Goal: Find specific page/section: Find specific page/section

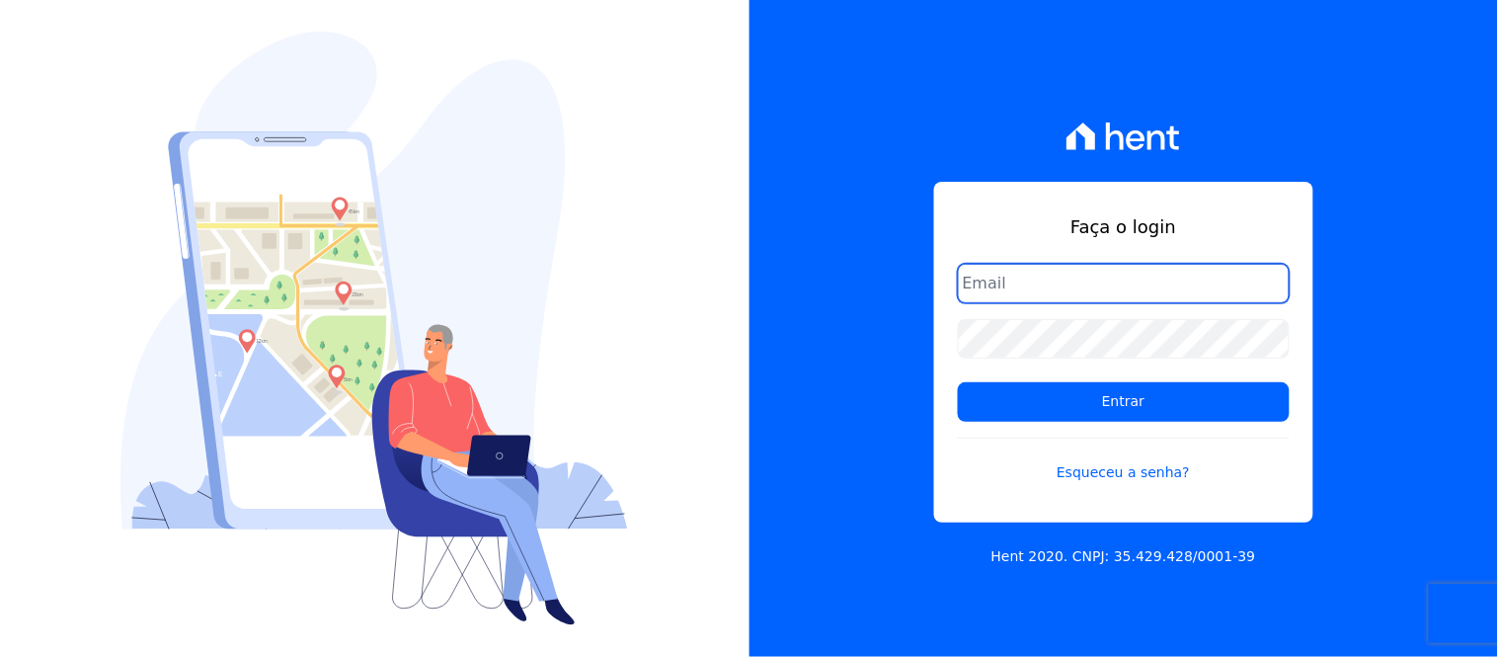
type input "[EMAIL_ADDRESS][DOMAIN_NAME]"
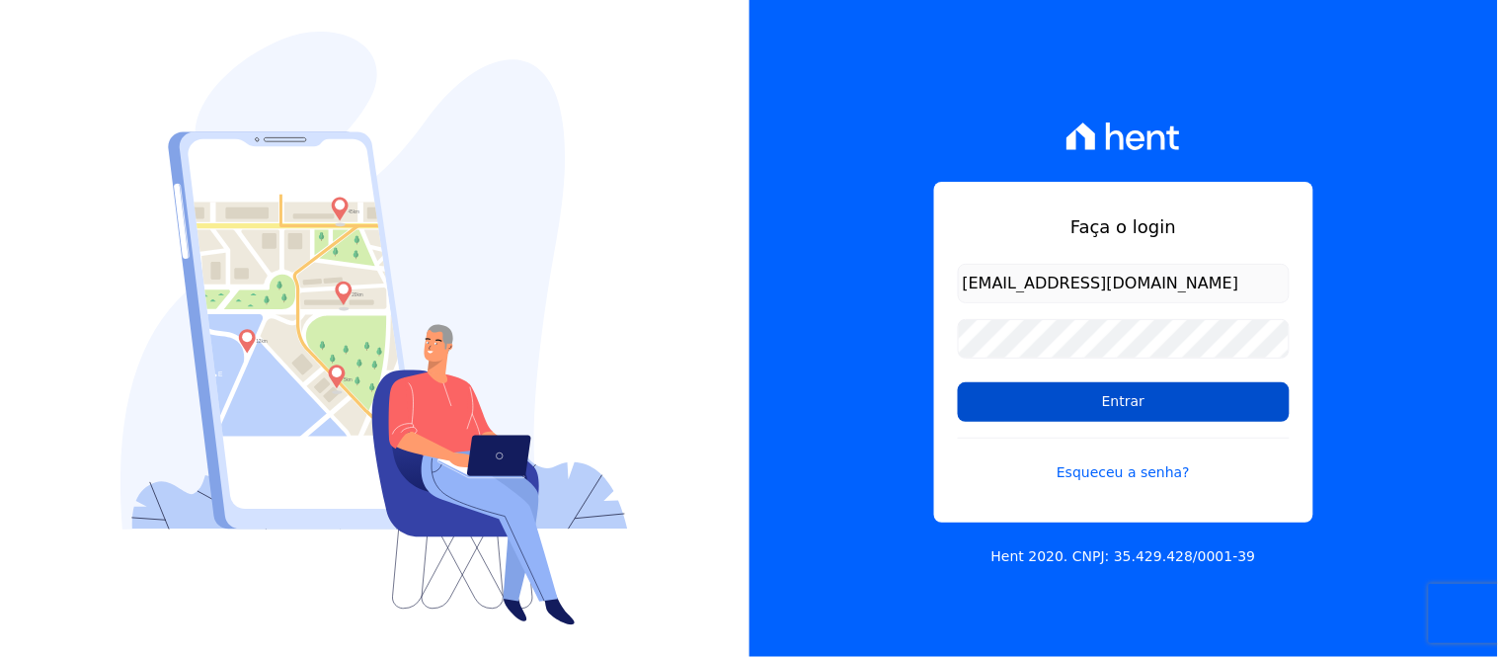
click at [1159, 399] on input "Entrar" at bounding box center [1124, 401] width 332 height 39
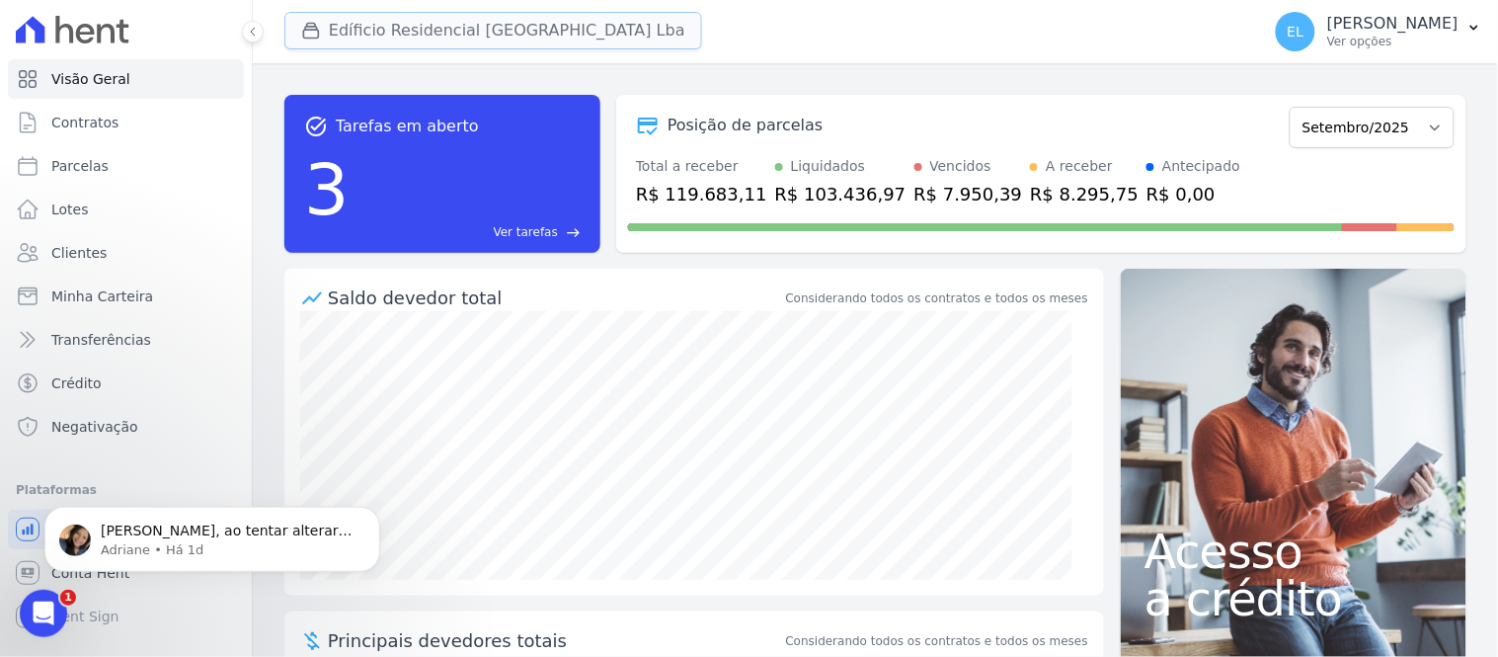
click at [419, 25] on button "Edíficio Residencial Grevílea Park Lba" at bounding box center [493, 31] width 418 height 38
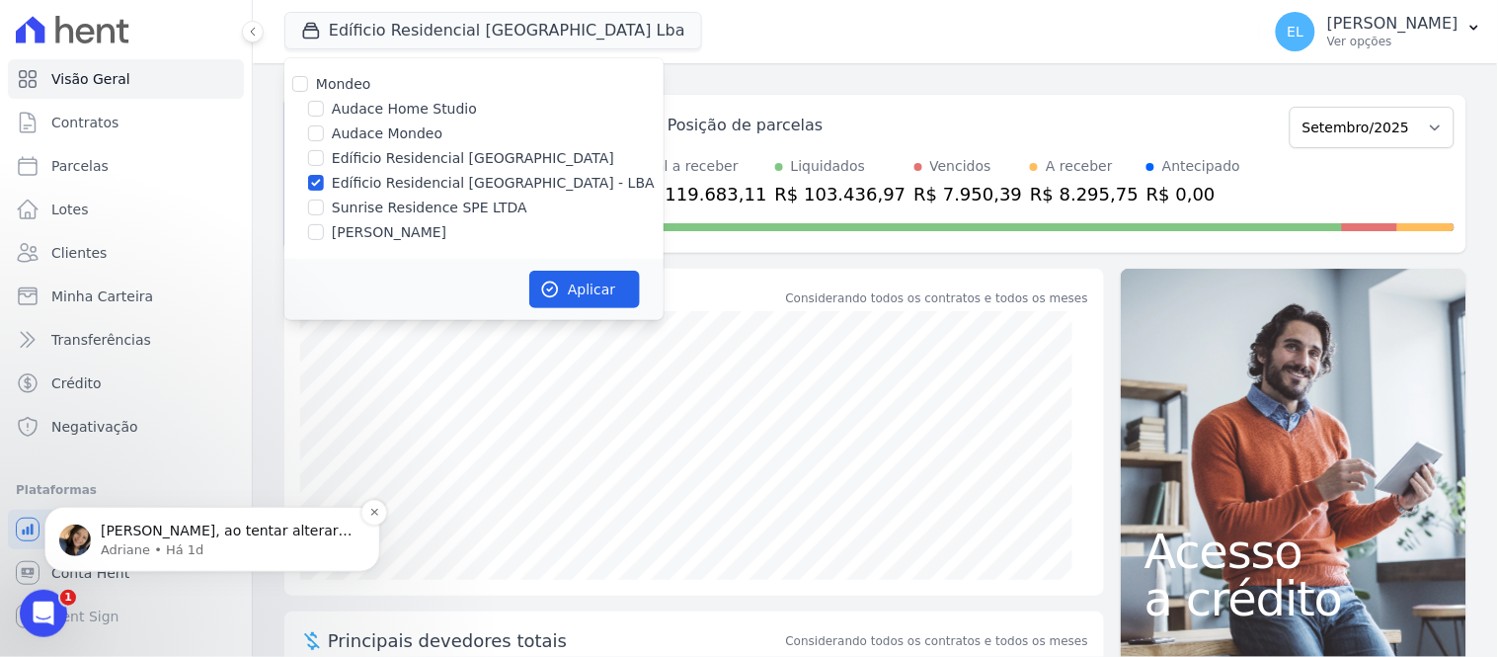
click at [144, 538] on span "Erica, ao tentar alterar o mês de competência apresentou um erro. Vou abrir o c…" at bounding box center [228, 578] width 255 height 114
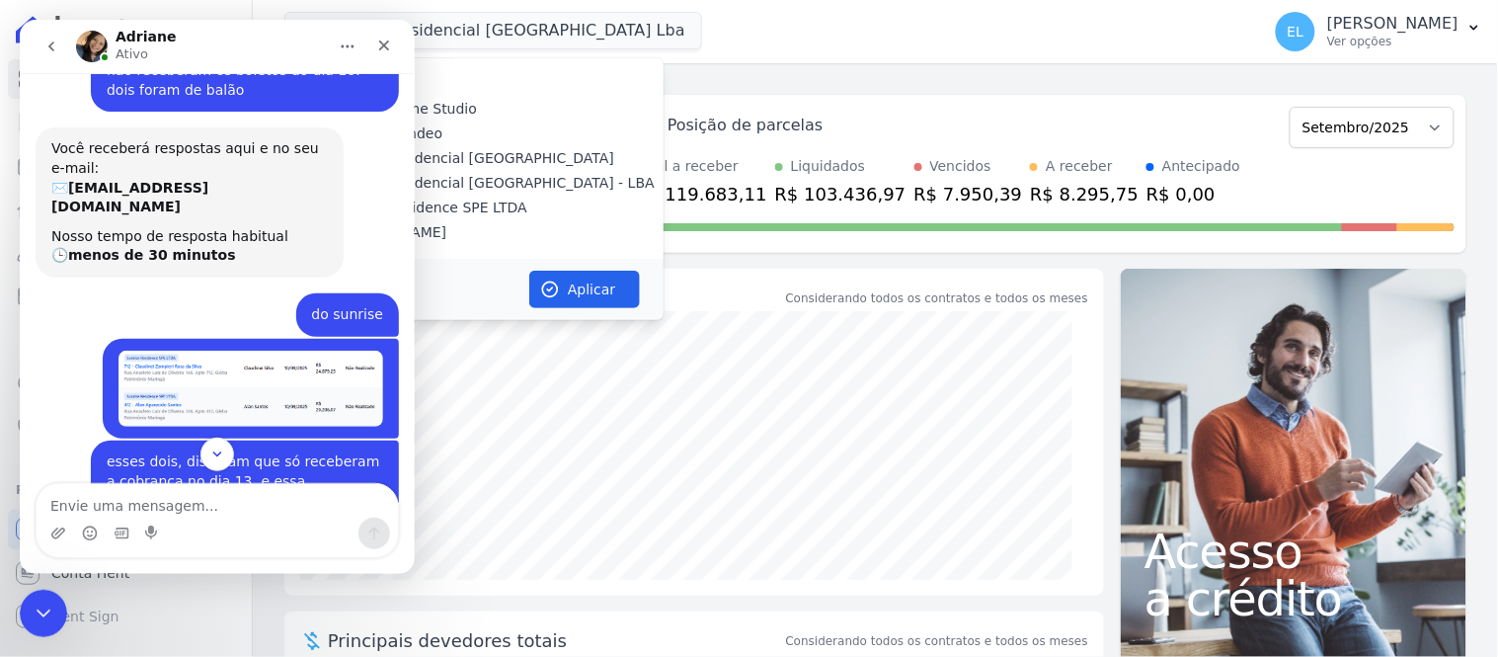
scroll to position [159, 0]
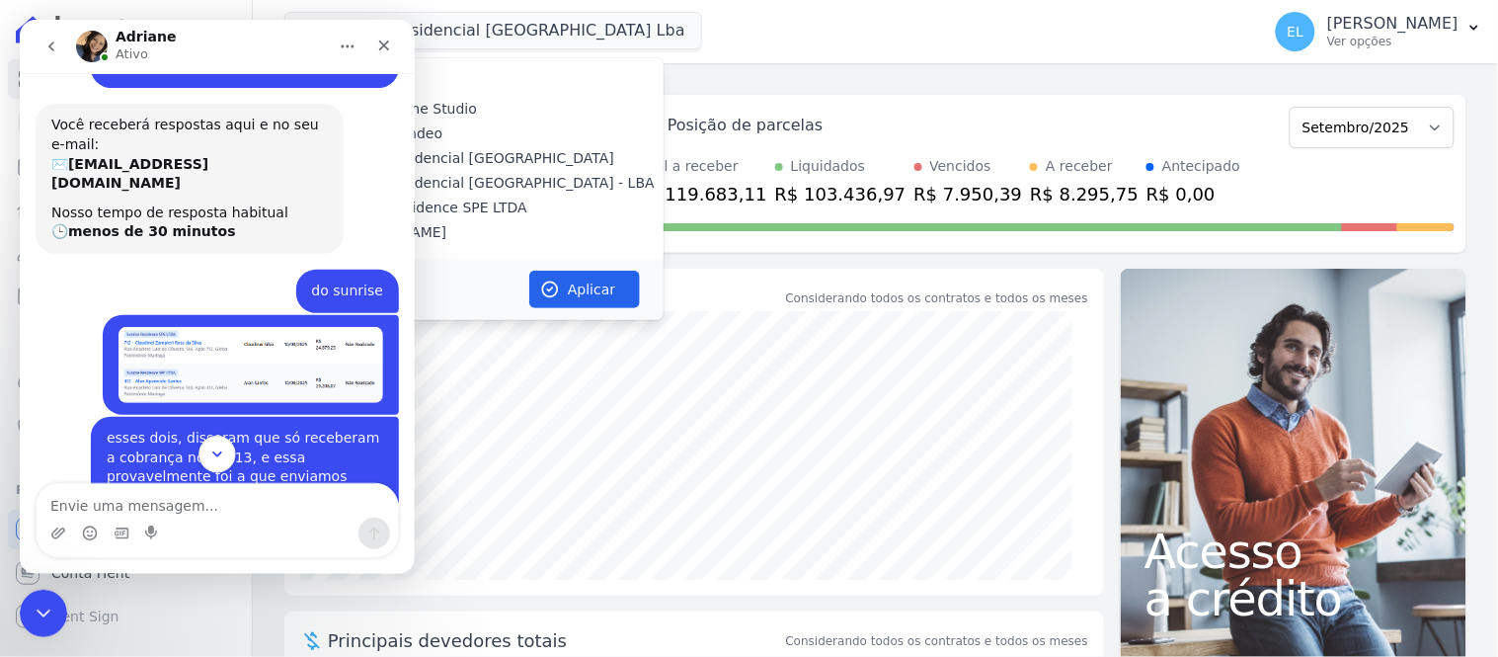
click at [229, 451] on button "Scroll to bottom" at bounding box center [215, 452] width 37 height 37
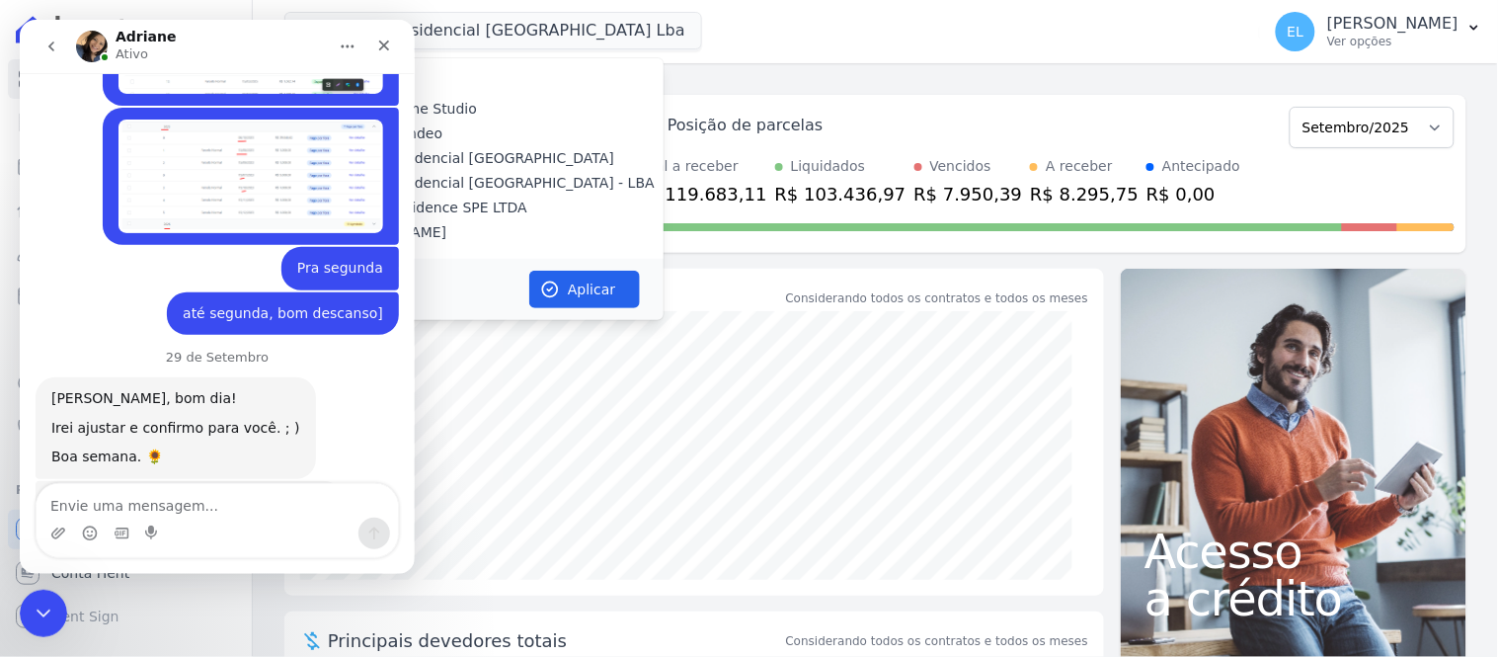
scroll to position [4094, 0]
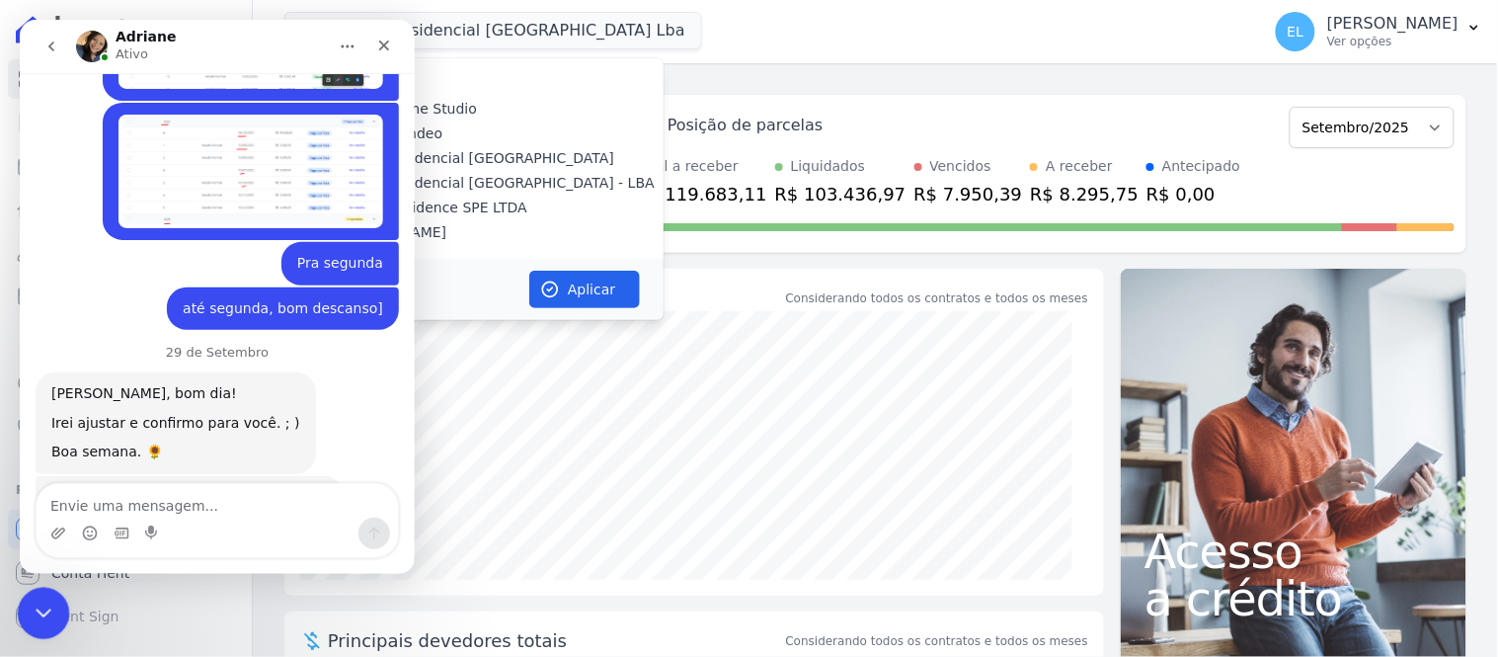
drag, startPoint x: 68, startPoint y: 1174, endPoint x: 47, endPoint y: 592, distance: 581.9
click at [49, 587] on div "Encerramento do Messenger da Intercom" at bounding box center [40, 609] width 47 height 47
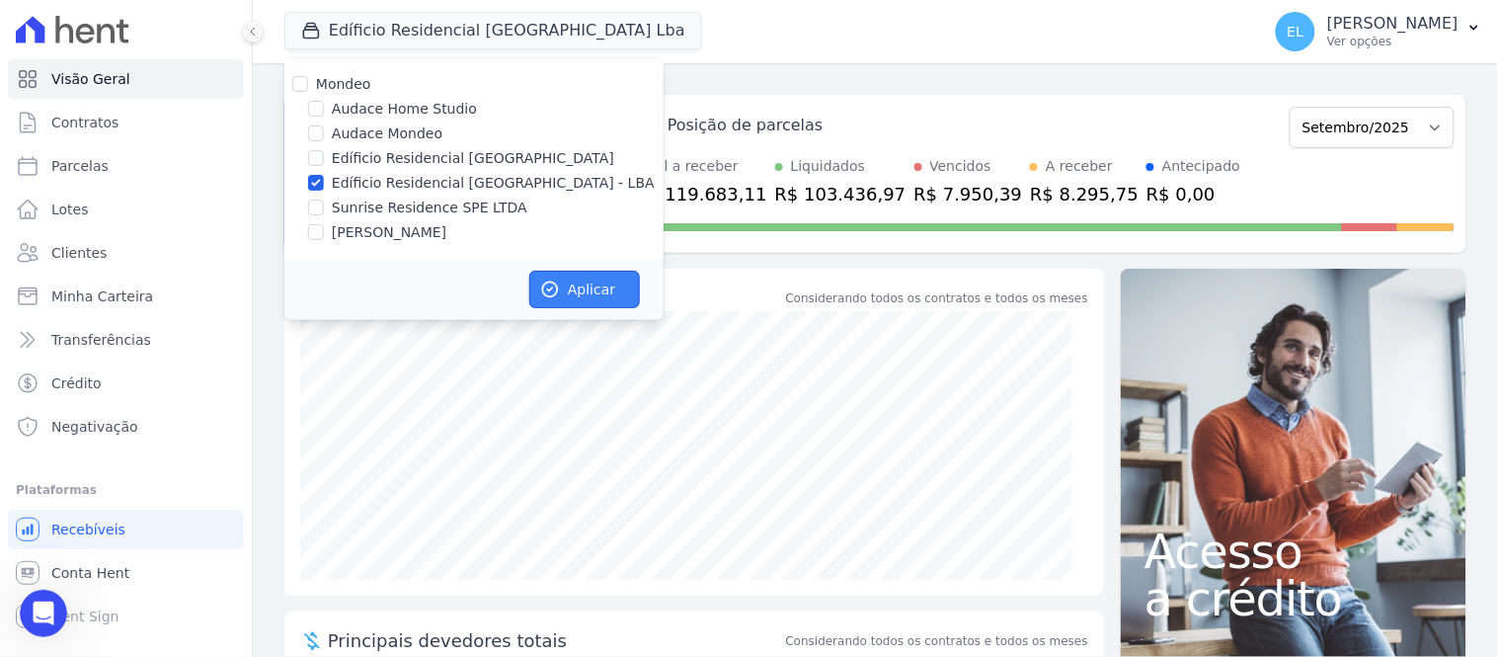
click at [561, 292] on button "Aplicar" at bounding box center [584, 290] width 111 height 38
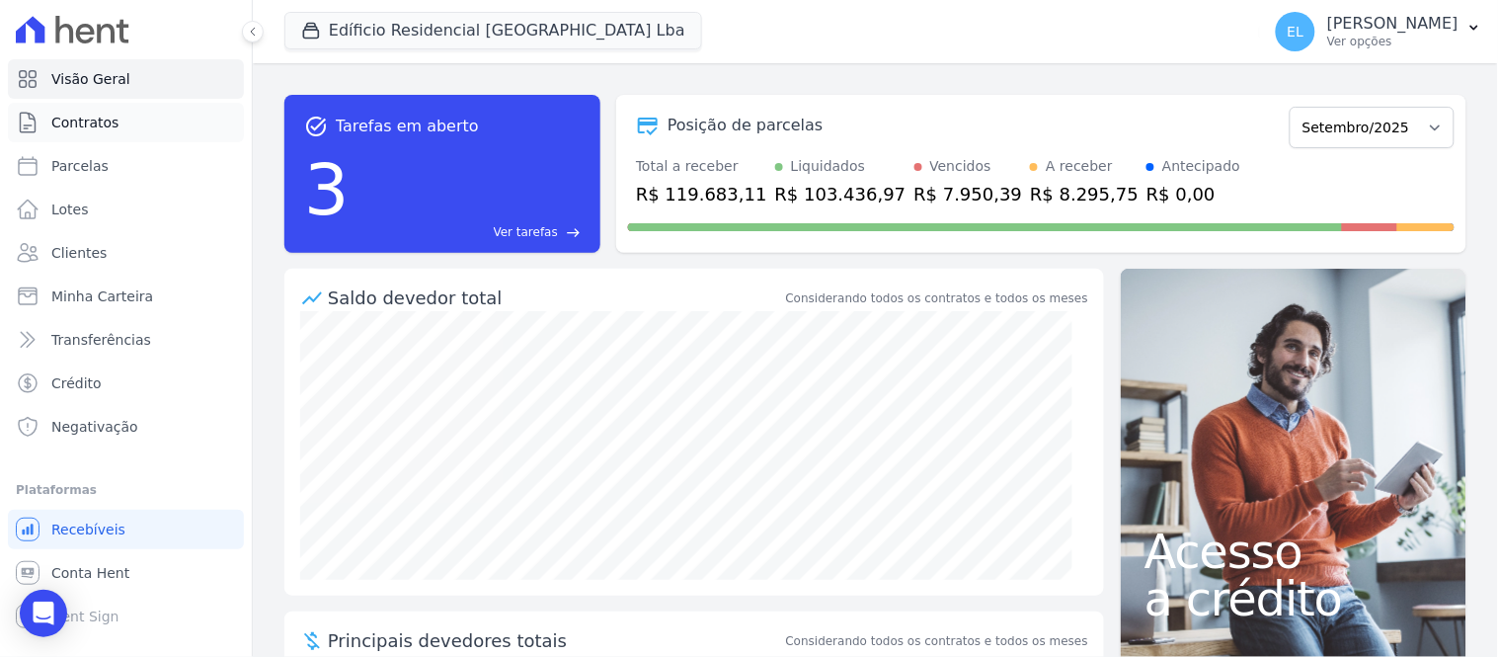
click at [92, 122] on span "Contratos" at bounding box center [84, 123] width 67 height 20
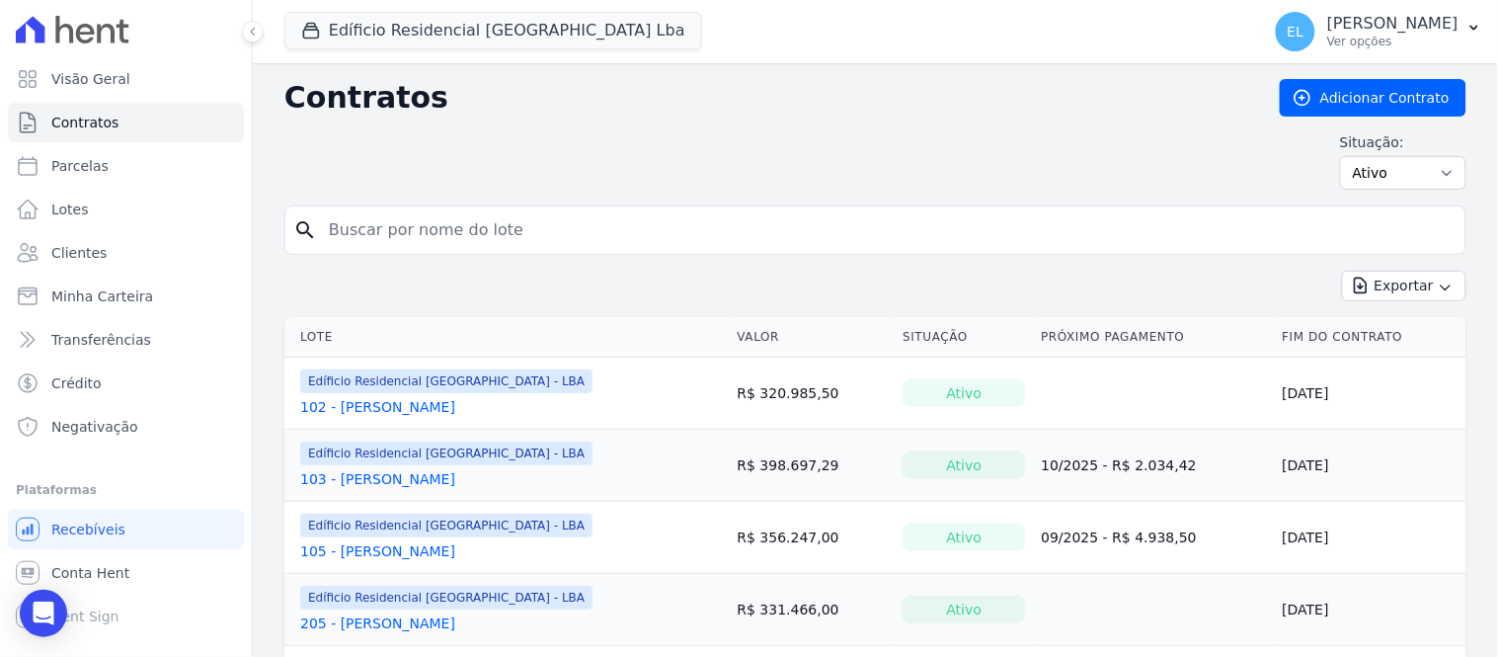
click at [426, 239] on input "search" at bounding box center [887, 229] width 1140 height 39
type input "301"
